Goal: Task Accomplishment & Management: Manage account settings

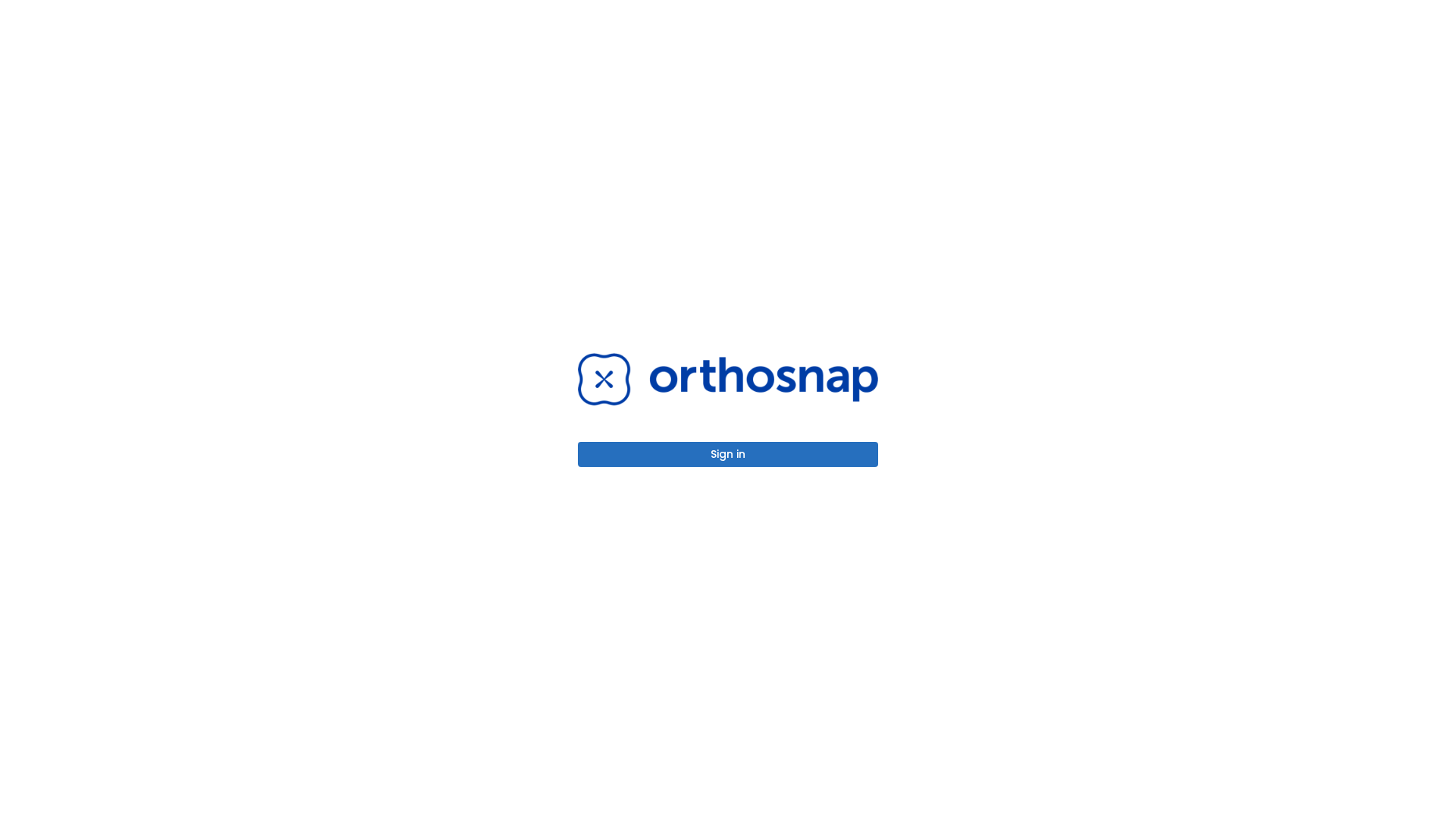
click at [728, 453] on button "Sign in" at bounding box center [728, 454] width 300 height 25
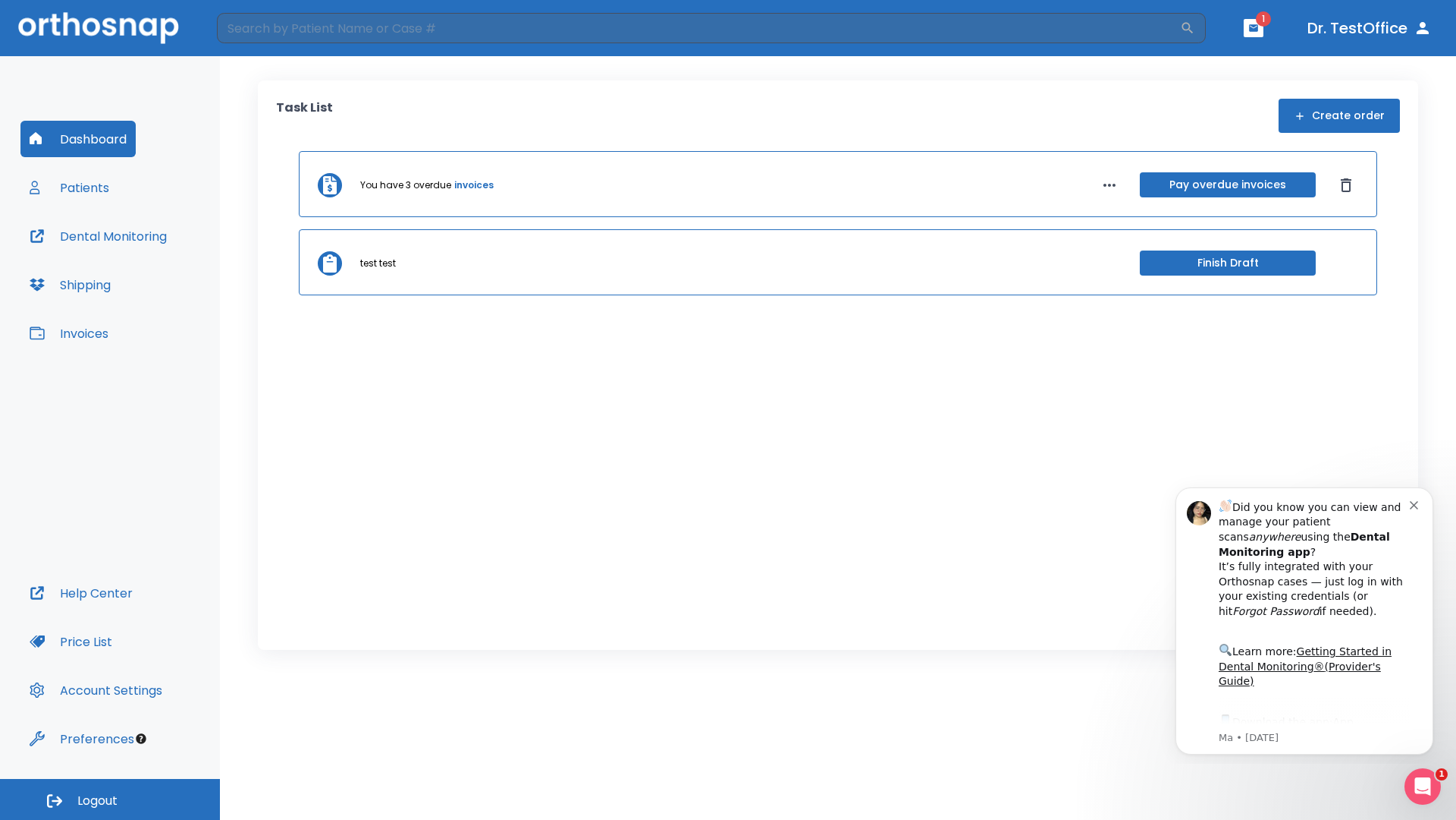
click at [110, 799] on span "Logout" at bounding box center [98, 801] width 40 height 17
